Goal: Transaction & Acquisition: Purchase product/service

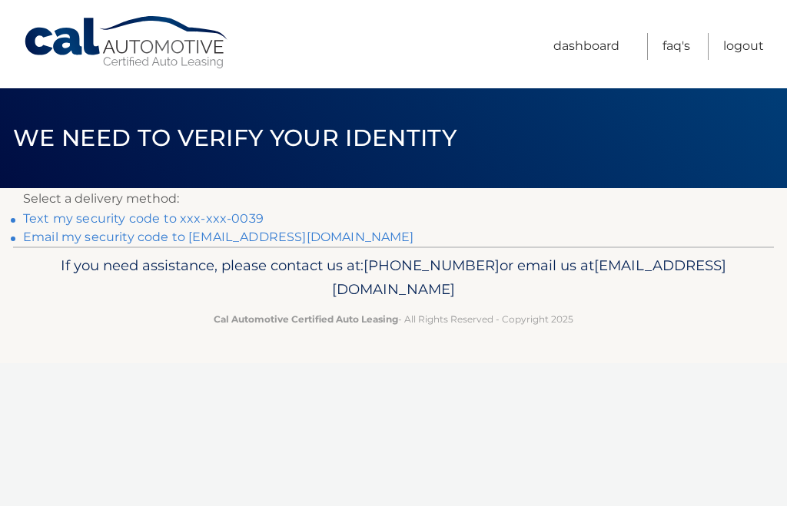
click at [224, 217] on link "Text my security code to xxx-xxx-0039" at bounding box center [143, 218] width 240 height 15
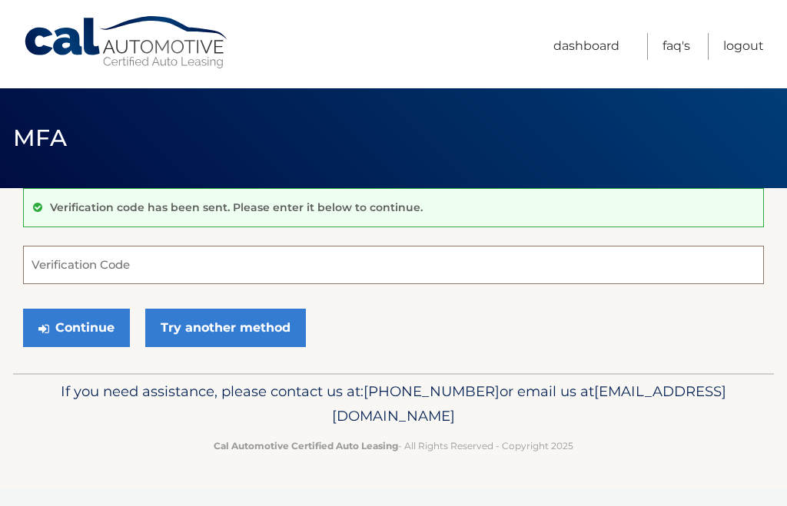
click at [236, 268] on input "Verification Code" at bounding box center [393, 265] width 741 height 38
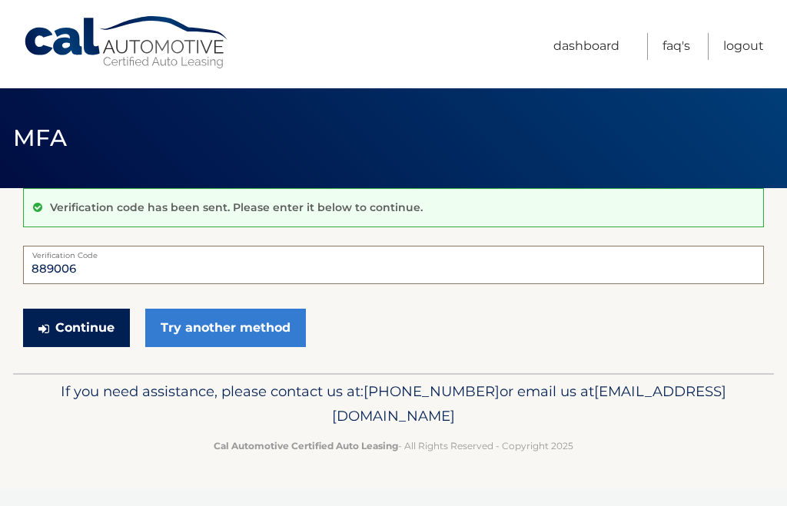
type input "889006"
click at [108, 328] on button "Continue" at bounding box center [76, 328] width 107 height 38
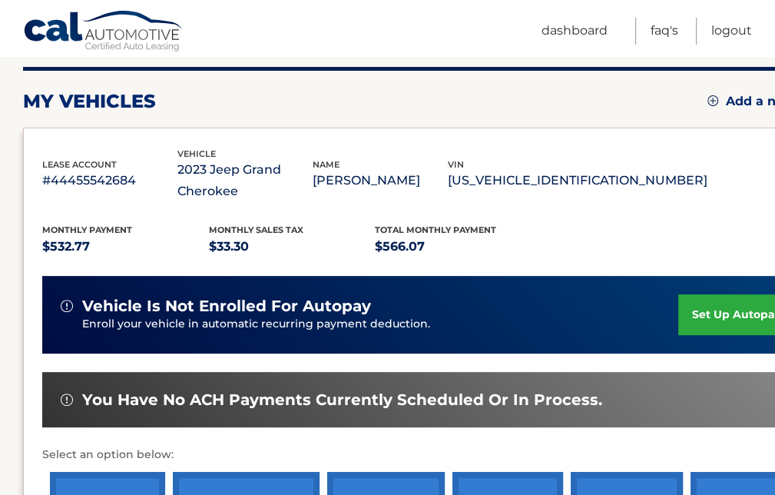
scroll to position [231, 0]
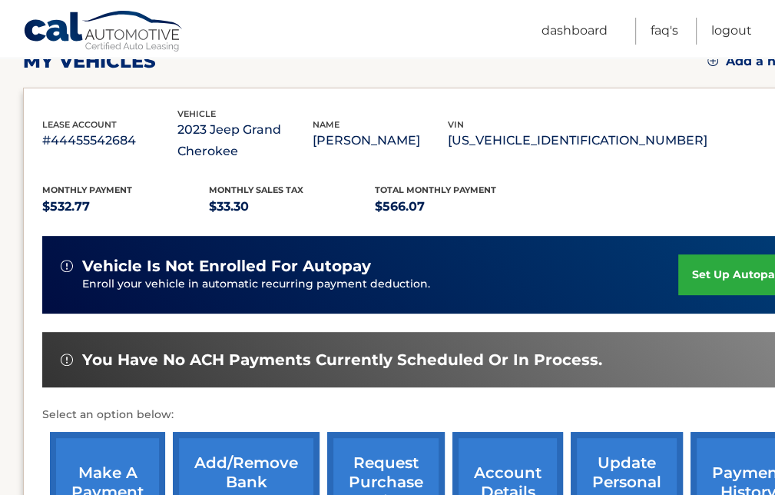
click at [117, 473] on link "make a payment" at bounding box center [107, 482] width 115 height 101
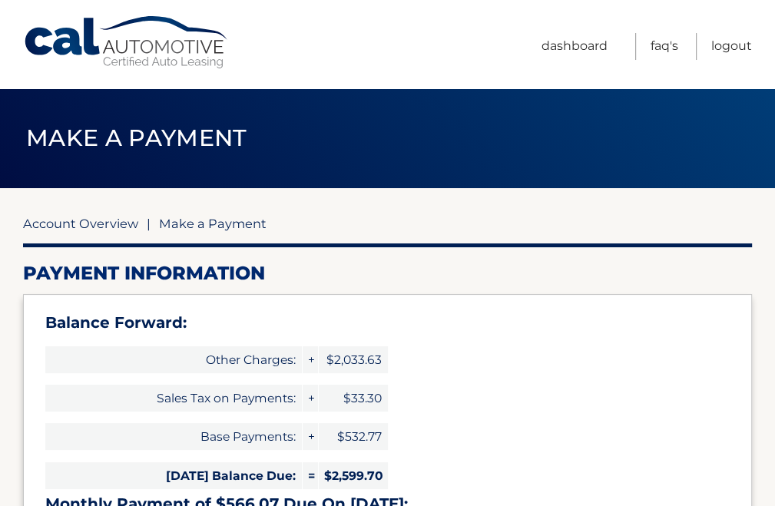
click at [115, 223] on link "Account Overview" at bounding box center [80, 223] width 115 height 15
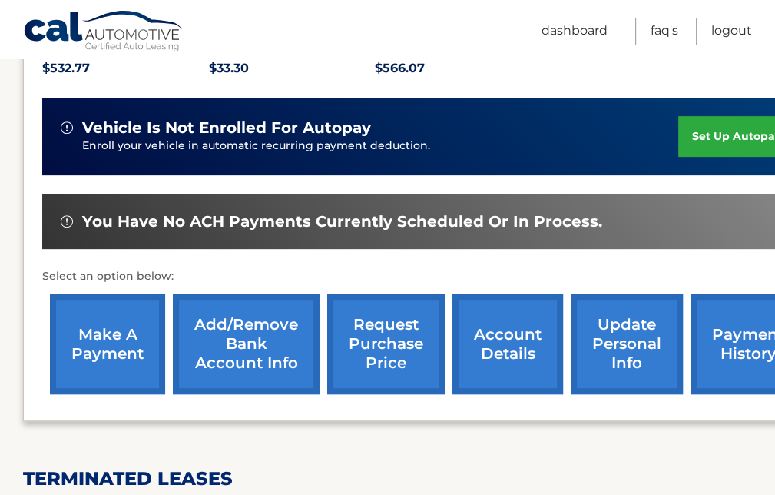
scroll to position [384, 0]
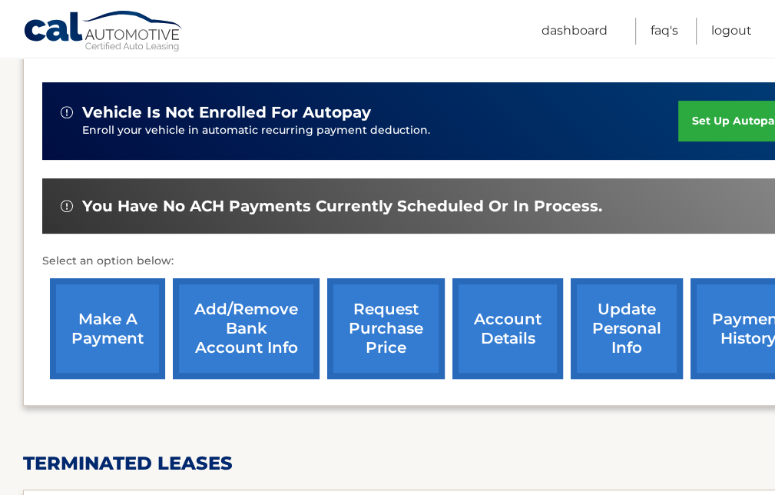
click at [732, 318] on link "payment history" at bounding box center [748, 328] width 115 height 101
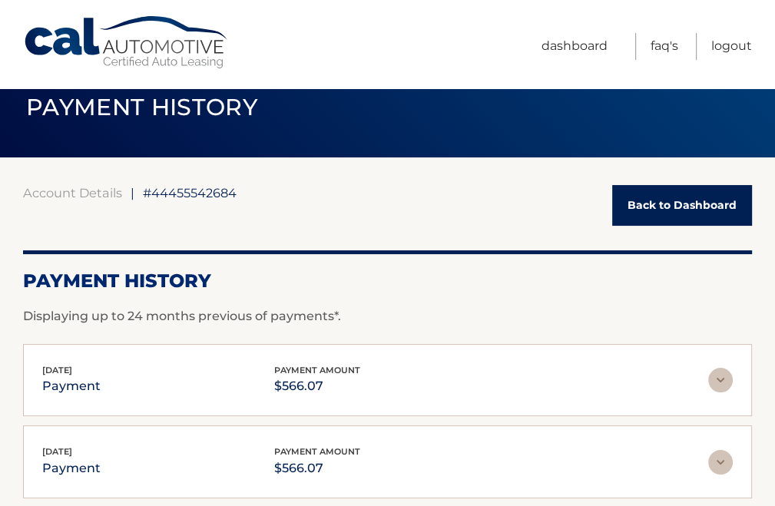
scroll to position [77, 0]
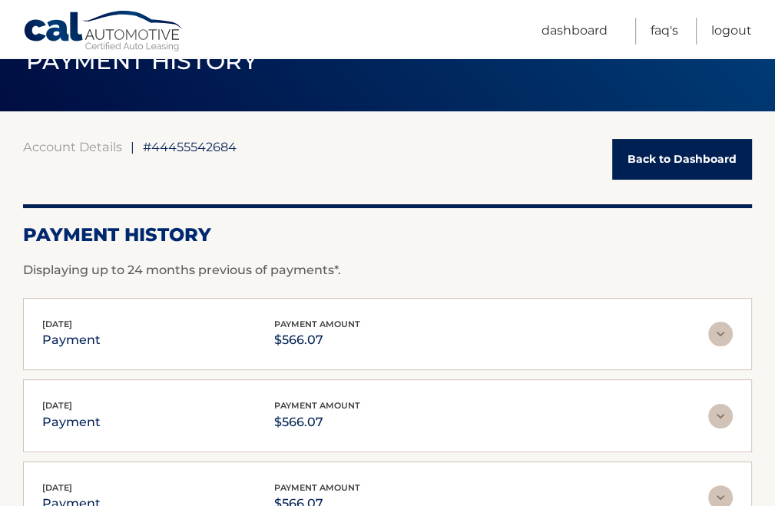
click at [664, 156] on link "Back to Dashboard" at bounding box center [682, 159] width 140 height 41
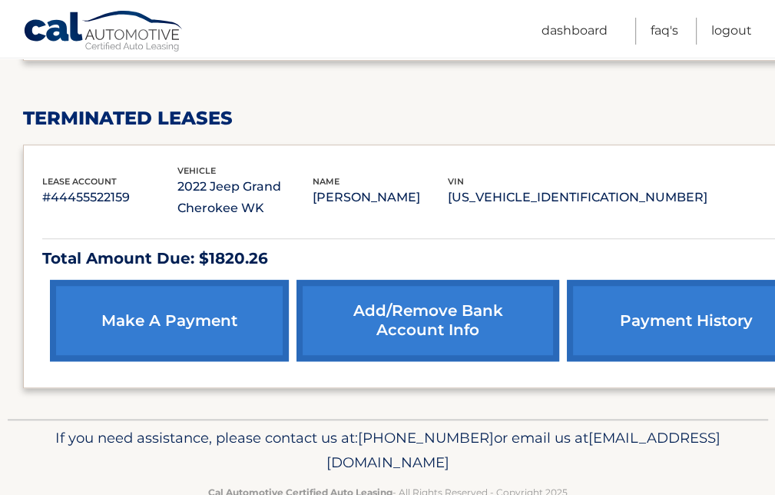
scroll to position [766, 0]
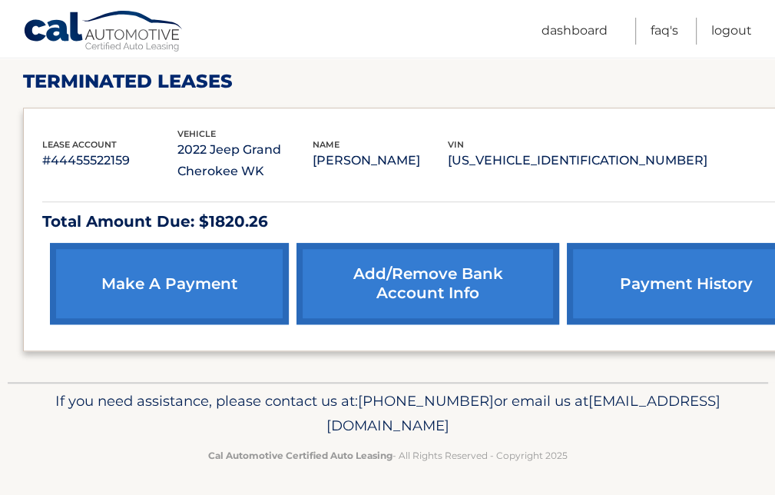
click at [180, 277] on link "make a payment" at bounding box center [169, 283] width 239 height 81
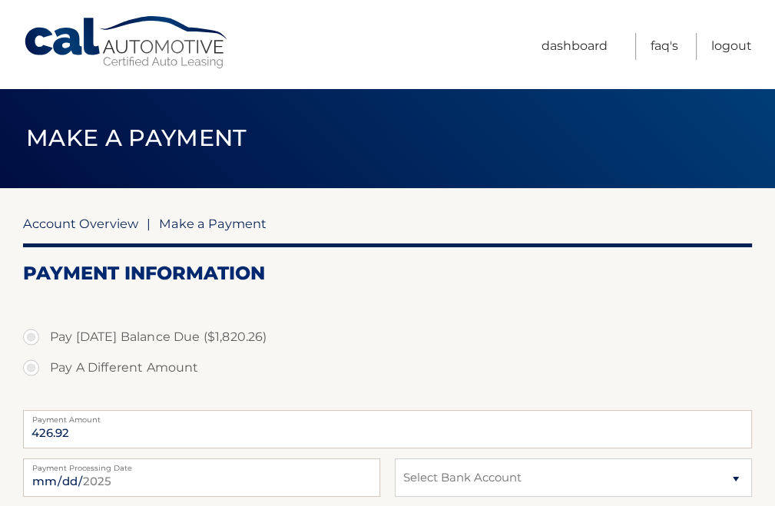
click at [71, 224] on link "Account Overview" at bounding box center [80, 223] width 115 height 15
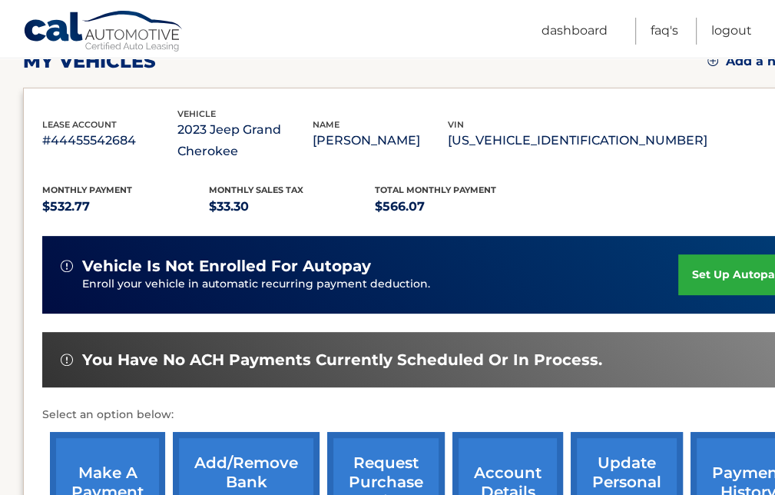
scroll to position [384, 0]
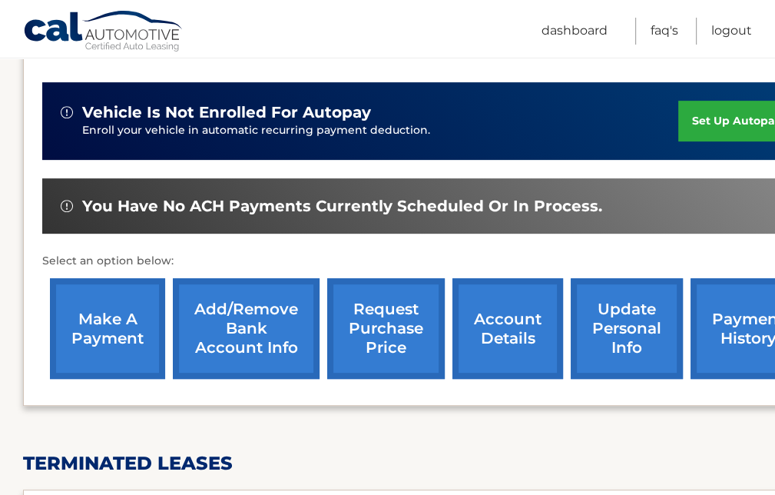
click at [103, 332] on link "make a payment" at bounding box center [107, 328] width 115 height 101
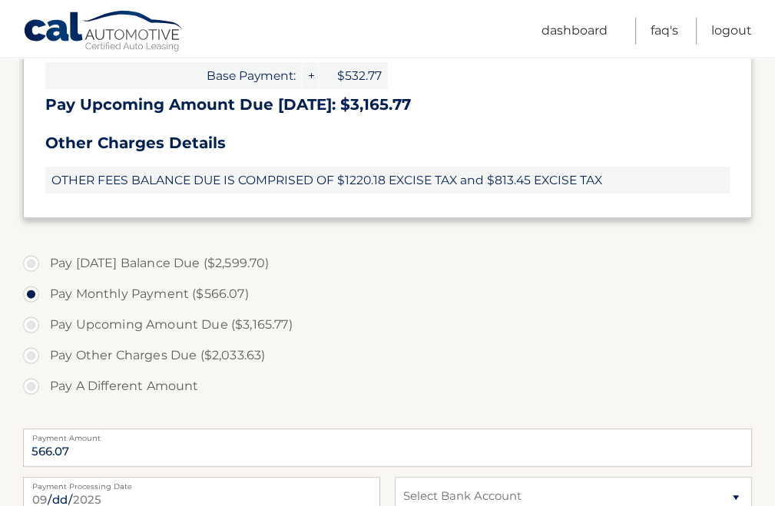
scroll to position [615, 0]
